Goal: Information Seeking & Learning: Learn about a topic

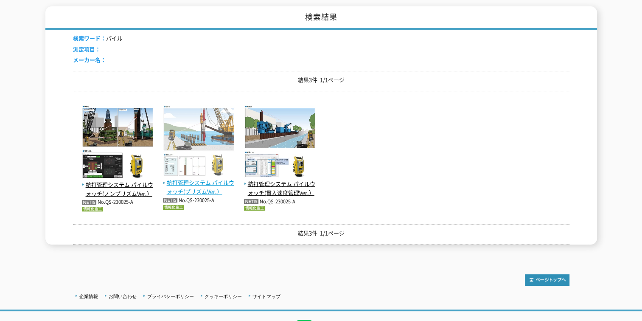
click at [212, 178] on span "杭打管理システム パイルウォッチ(プリズムVer.）" at bounding box center [199, 187] width 72 height 18
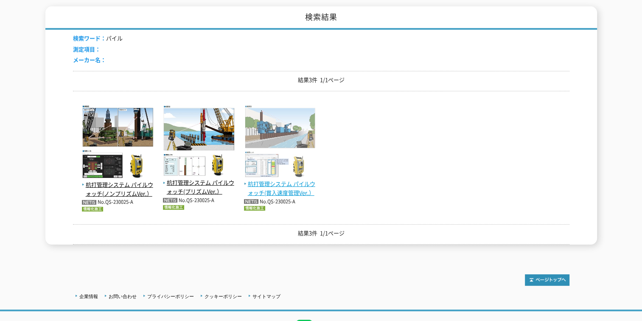
click at [278, 188] on span "杭打管理システム パイルウォッチ(貫入速度管理Ver.）" at bounding box center [280, 189] width 72 height 18
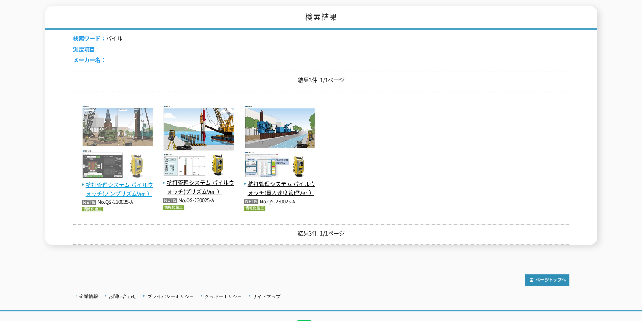
click at [118, 186] on span "杭打管理システム パイルウォッチ(ノンプリズムVer.）" at bounding box center [118, 189] width 72 height 18
